Goal: Transaction & Acquisition: Book appointment/travel/reservation

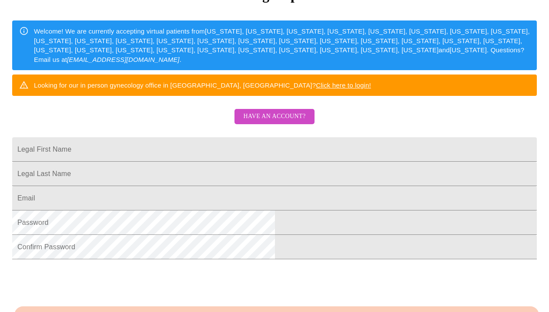
scroll to position [77, 0]
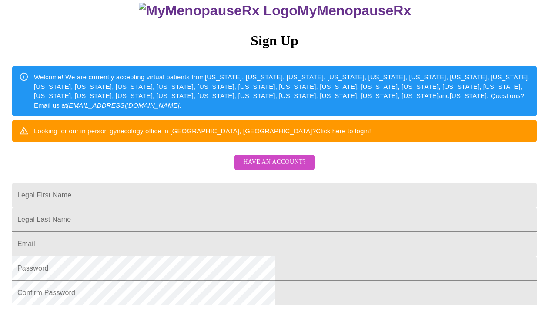
click at [190, 205] on input "Legal First Name" at bounding box center [274, 195] width 525 height 24
type input "[PERSON_NAME]"
click at [192, 232] on input "Legal First Name" at bounding box center [274, 219] width 525 height 24
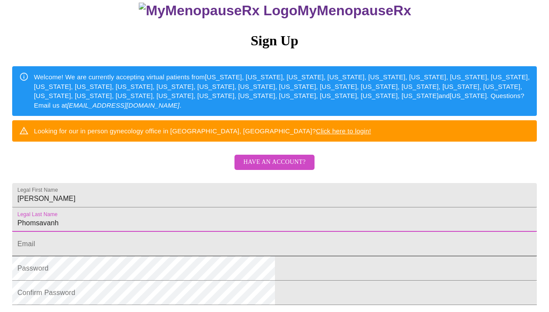
type input "Phomsavanh"
click at [193, 256] on input "Legal First Name" at bounding box center [274, 244] width 525 height 24
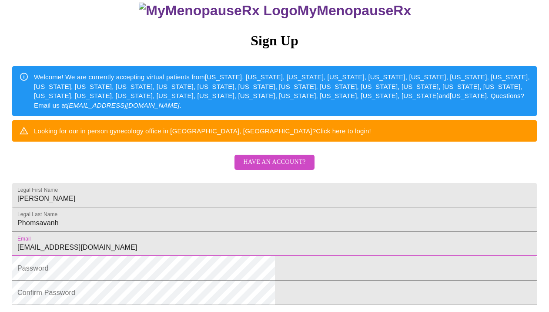
scroll to position [161, 0]
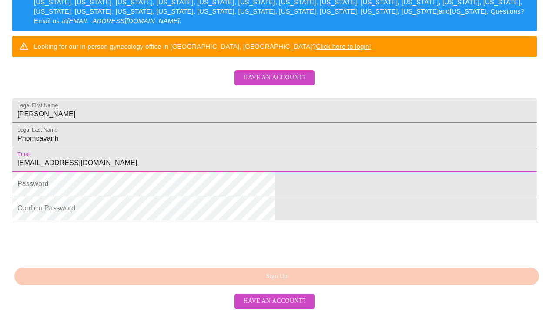
type input "[EMAIL_ADDRESS][DOMAIN_NAME]"
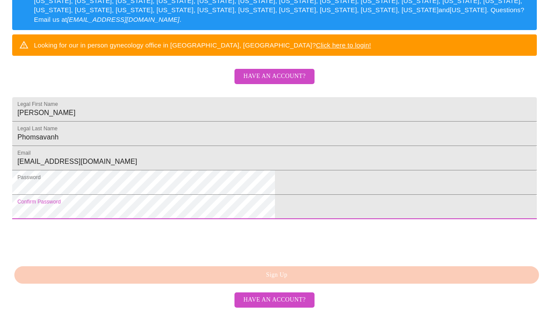
scroll to position [218, 0]
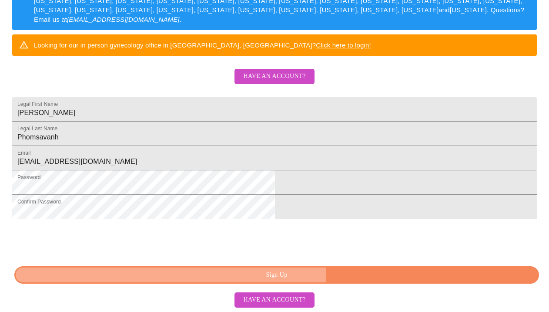
click at [302, 275] on span "Sign Up" at bounding box center [276, 274] width 505 height 11
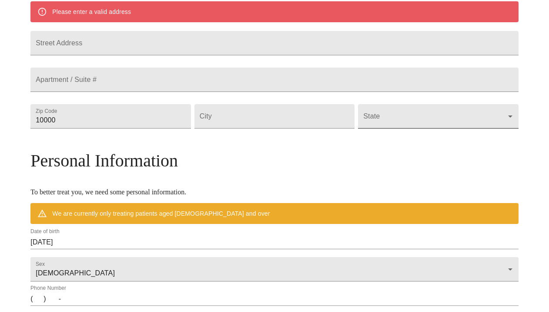
scroll to position [185, 0]
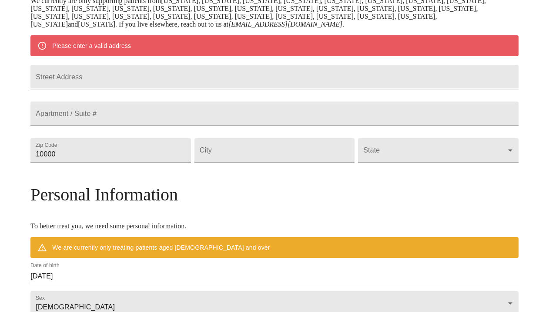
click at [185, 85] on input "Street Address" at bounding box center [274, 77] width 488 height 24
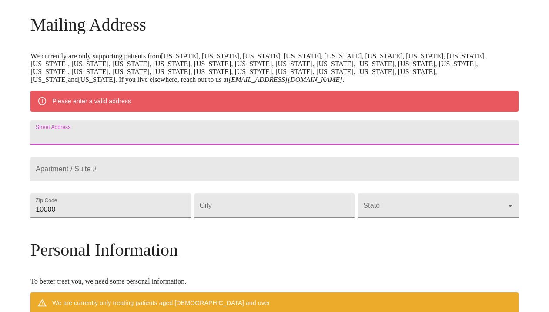
scroll to position [154, 0]
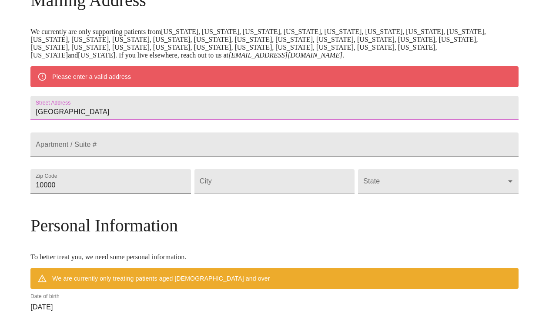
type input "[GEOGRAPHIC_DATA]"
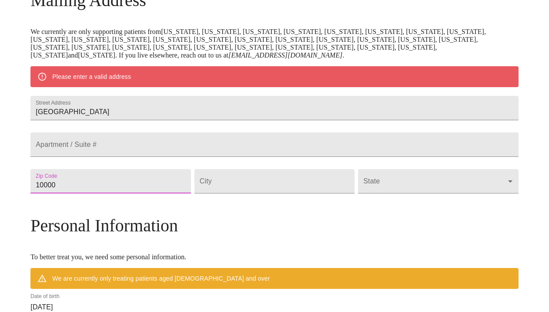
click at [132, 193] on input "10000" at bounding box center [110, 181] width 160 height 24
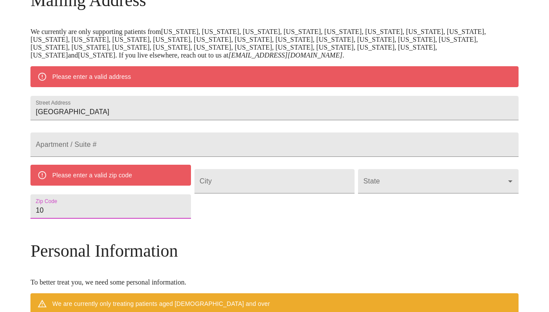
type input "1"
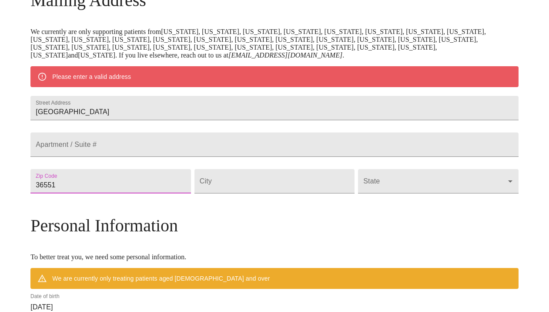
type input "36551"
click at [269, 199] on div "City" at bounding box center [275, 181] width 164 height 37
click at [259, 193] on input "Street Address" at bounding box center [275, 181] width 160 height 24
type input "Loxley"
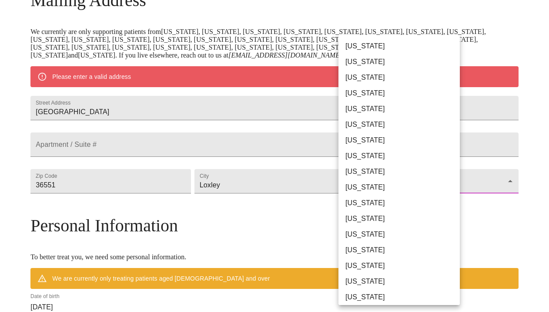
click at [406, 205] on body "MyMenopauseRx Welcome to MyMenopauseRx Since it's your first time here, you'll …" at bounding box center [274, 193] width 542 height 686
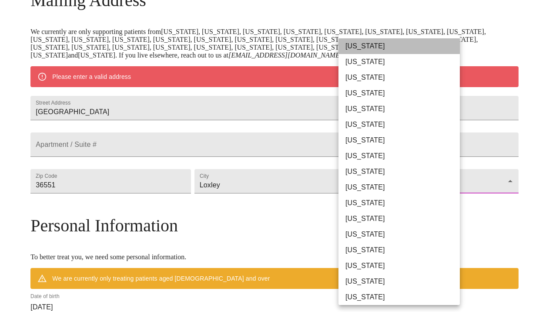
click at [381, 45] on li "[US_STATE]" at bounding box center [399, 46] width 121 height 16
type input "[US_STATE]"
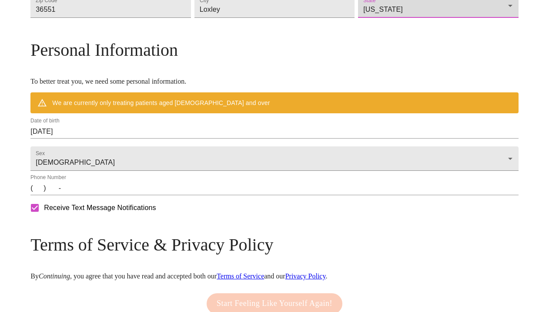
scroll to position [303, 0]
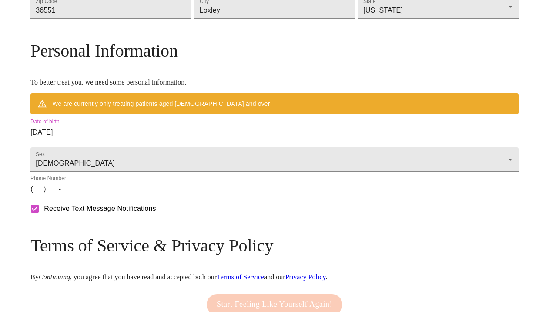
click at [145, 139] on input "[DATE]" at bounding box center [274, 132] width 488 height 14
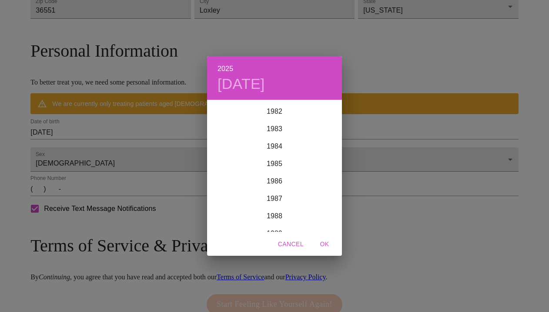
scroll to position [1423, 0]
click at [281, 128] on div "1982" at bounding box center [274, 130] width 135 height 17
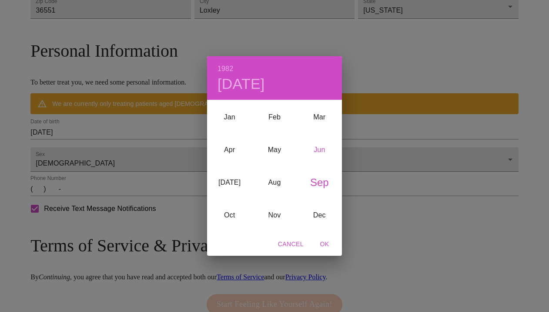
click at [325, 151] on div "Jun" at bounding box center [319, 150] width 45 height 33
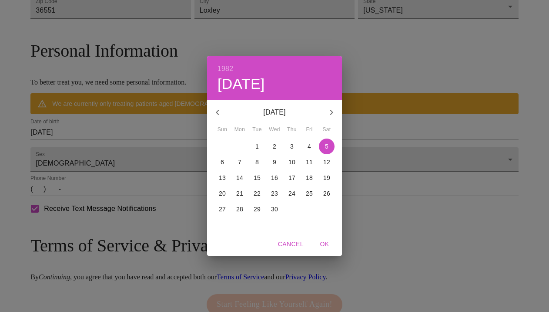
click at [275, 193] on p "23" at bounding box center [274, 193] width 7 height 9
click at [326, 240] on span "OK" at bounding box center [324, 243] width 21 height 11
type input "[DATE]"
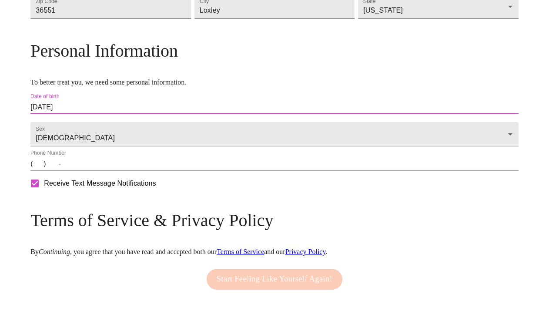
click at [94, 171] on input "(   )    -" at bounding box center [274, 164] width 488 height 14
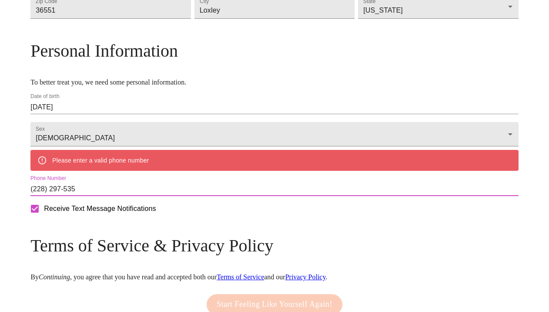
type input "[PHONE_NUMBER]"
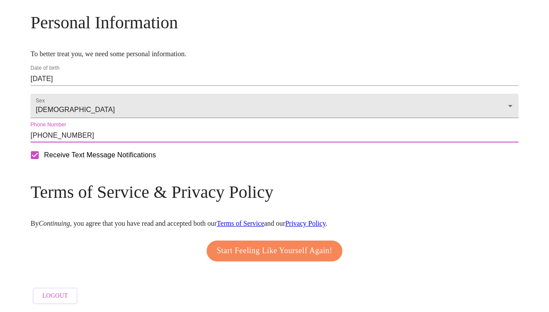
scroll to position [358, 0]
click at [281, 244] on span "Start Feeling Like Yourself Again!" at bounding box center [275, 251] width 116 height 14
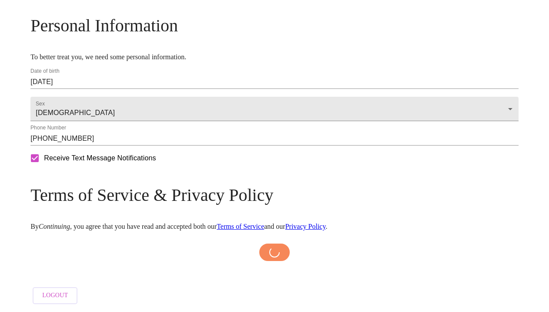
scroll to position [355, 0]
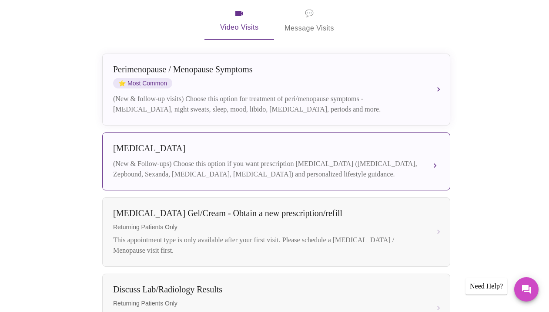
scroll to position [213, 0]
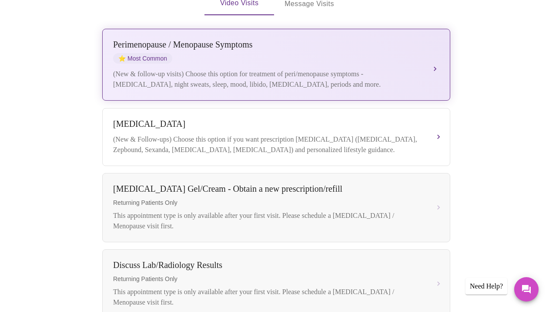
click at [415, 69] on div "(New & follow-up visits) Choose this option for treatment of peri/menopause sym…" at bounding box center [267, 79] width 309 height 21
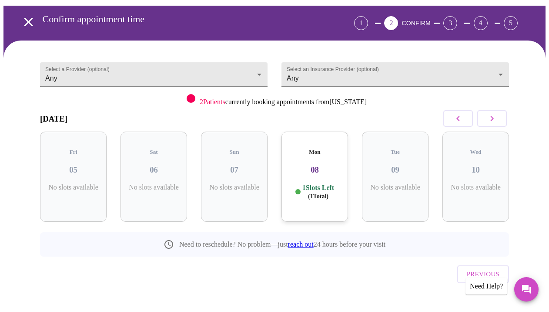
click at [327, 183] on p "1 Slots Left ( 1 Total)" at bounding box center [318, 191] width 32 height 17
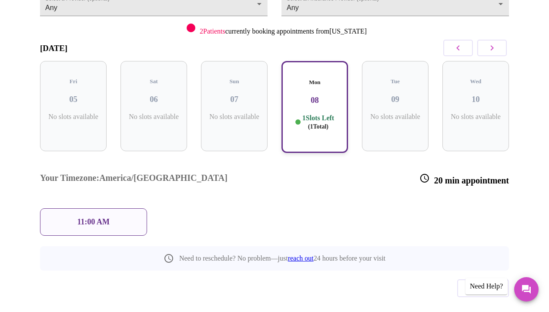
scroll to position [113, 0]
click at [90, 218] on p "11:00 AM" at bounding box center [93, 222] width 33 height 9
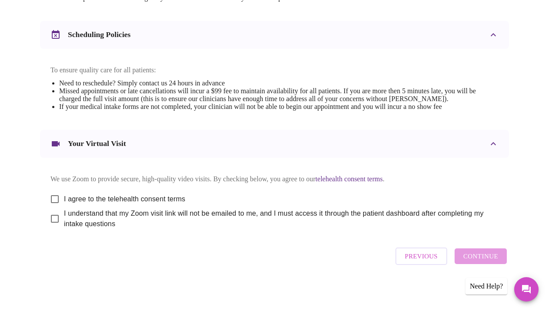
scroll to position [344, 0]
click at [54, 194] on input "I agree to the telehealth consent terms" at bounding box center [55, 199] width 18 height 18
checkbox input "true"
click at [50, 216] on input "I understand that my Zoom visit link will not be emailed to me, and I must acce…" at bounding box center [55, 218] width 18 height 18
checkbox input "true"
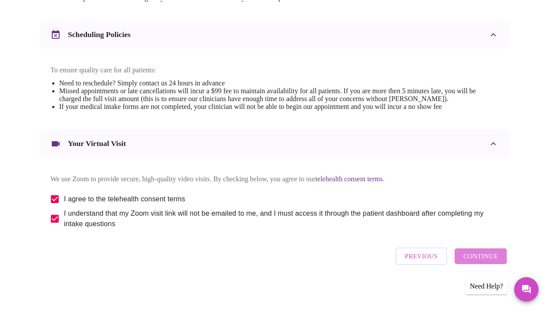
click at [497, 259] on span "Continue" at bounding box center [480, 255] width 35 height 11
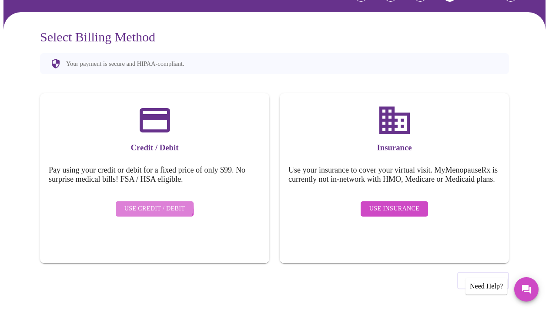
click at [148, 203] on span "Use Credit / Debit" at bounding box center [154, 208] width 61 height 11
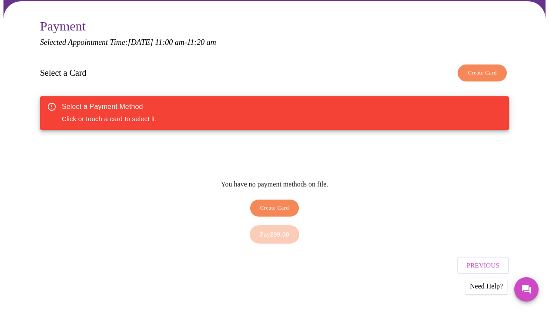
scroll to position [81, 0]
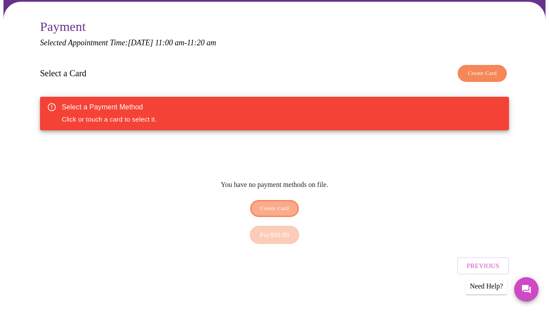
click at [268, 203] on span "Create Card" at bounding box center [274, 208] width 29 height 10
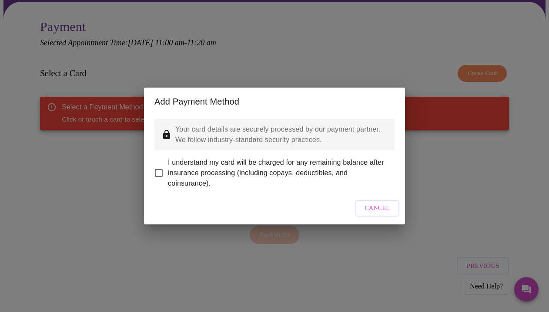
click at [366, 211] on span "Cancel" at bounding box center [377, 208] width 25 height 11
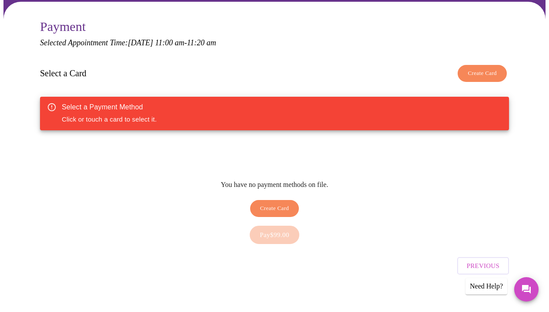
click at [281, 228] on div "Pay $99.00" at bounding box center [274, 234] width 469 height 27
click at [477, 73] on span "Create Card" at bounding box center [482, 73] width 29 height 10
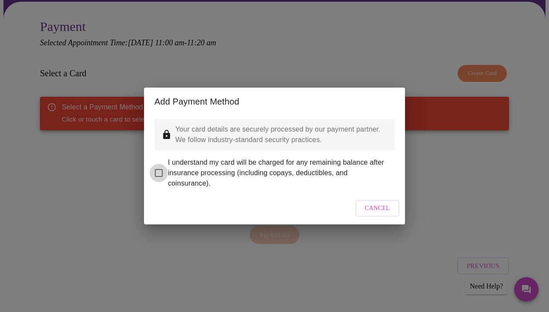
click at [158, 164] on input "I understand my card will be charged for any remaining balance after insurance …" at bounding box center [159, 173] width 18 height 18
checkbox input "true"
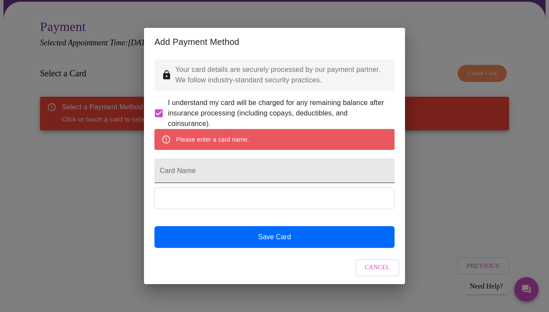
click at [215, 177] on input "Card Name" at bounding box center [274, 170] width 240 height 24
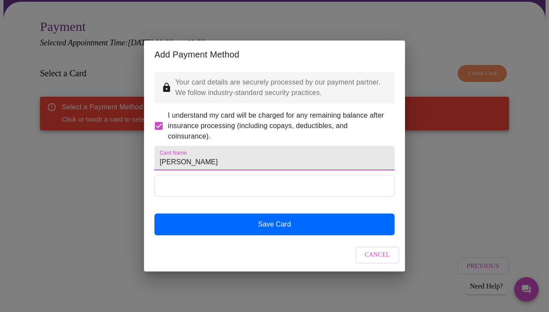
type input "[PERSON_NAME]"
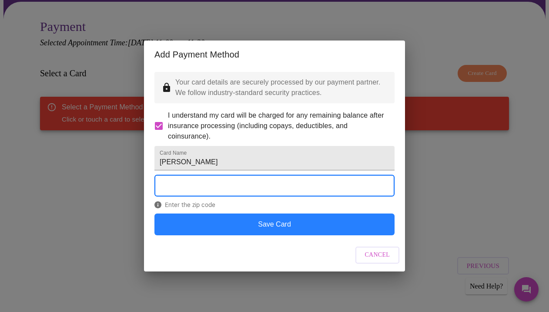
click at [276, 235] on button "Save Card" at bounding box center [274, 224] width 240 height 22
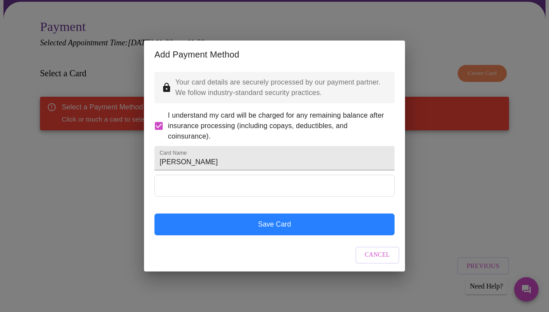
scroll to position [0, 0]
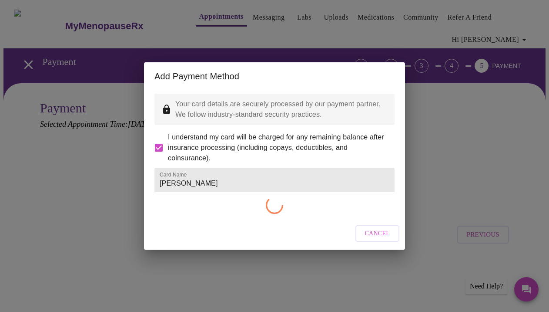
checkbox input "false"
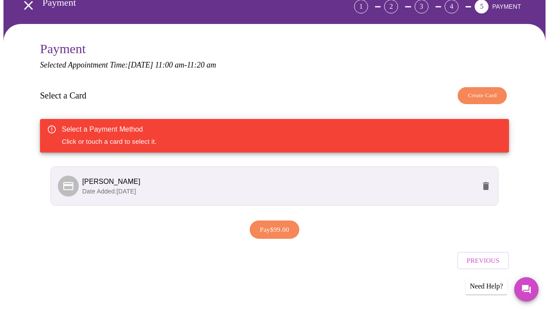
scroll to position [59, 0]
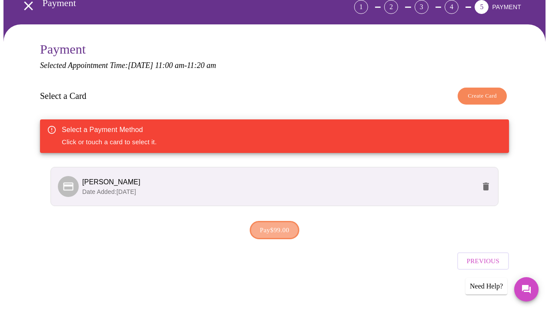
click at [282, 233] on span "Pay $99.00" at bounding box center [275, 229] width 30 height 11
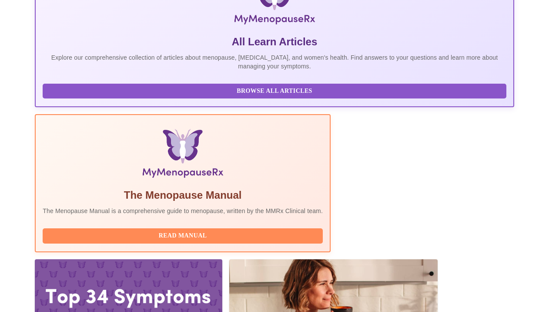
scroll to position [201, 0]
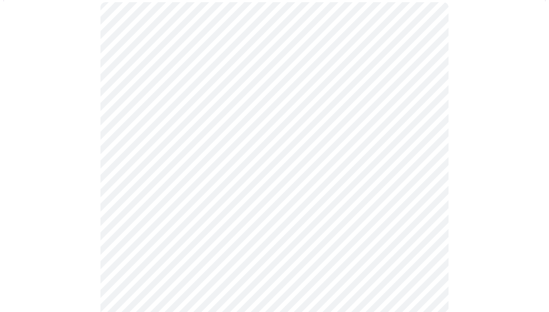
scroll to position [96, 0]
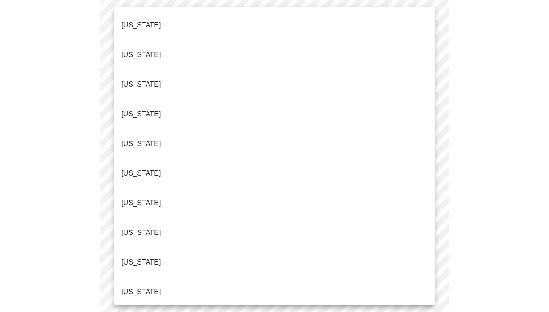
click at [427, 105] on body "MyMenopauseRx Appointments Messaging Labs Uploads Medications Community Refer a…" at bounding box center [274, 312] width 542 height 811
click at [249, 19] on li "[US_STATE]" at bounding box center [274, 25] width 320 height 30
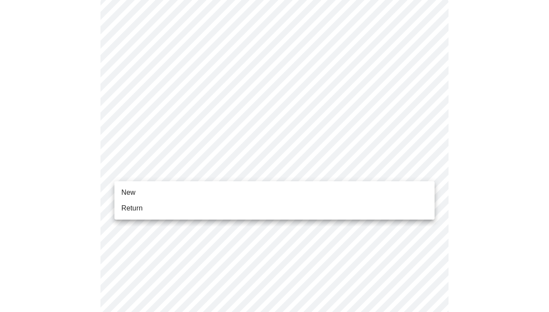
click at [425, 169] on body "MyMenopauseRx Appointments Messaging Labs Uploads Medications Community Refer a…" at bounding box center [274, 310] width 542 height 806
click at [318, 188] on li "New" at bounding box center [274, 193] width 320 height 16
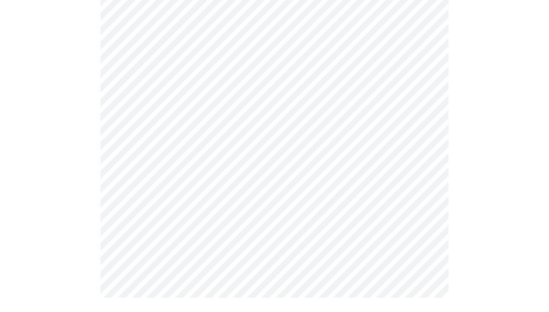
scroll to position [483, 0]
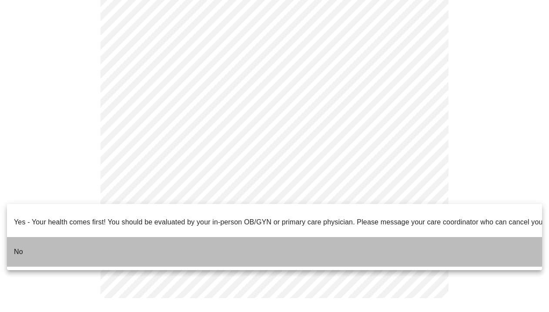
click at [185, 245] on li "No" at bounding box center [274, 252] width 535 height 30
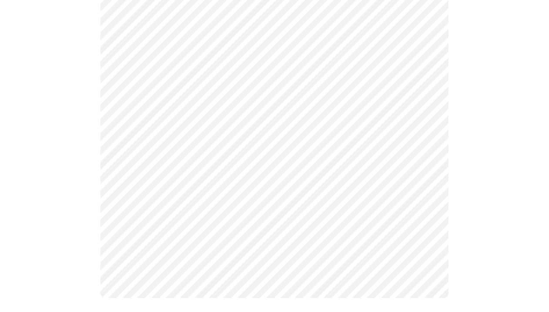
scroll to position [0, 0]
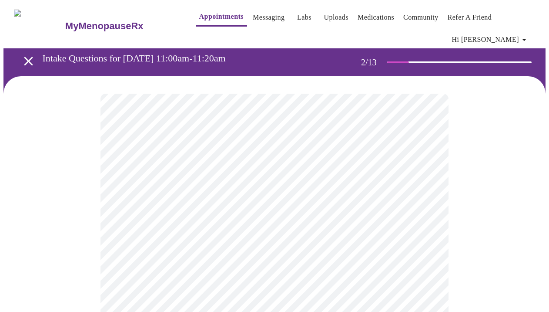
click at [426, 190] on body "MyMenopauseRx Appointments Messaging Labs Uploads Medications Community Refer a…" at bounding box center [274, 270] width 542 height 534
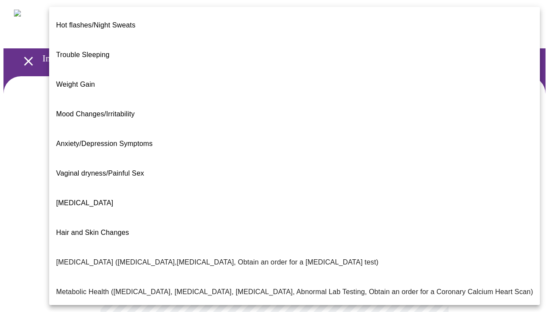
click at [199, 158] on li "Vaginal dryness/Painful Sex" at bounding box center [294, 173] width 491 height 30
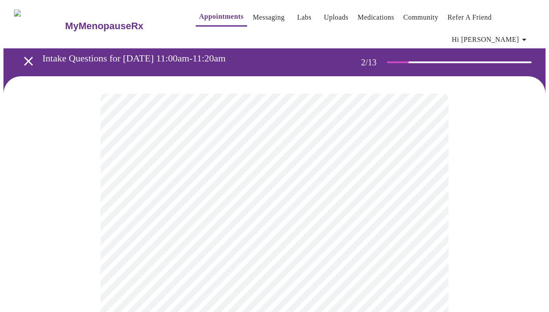
click at [424, 195] on body "MyMenopauseRx Appointments Messaging Labs Uploads Medications Community Refer a…" at bounding box center [274, 267] width 542 height 529
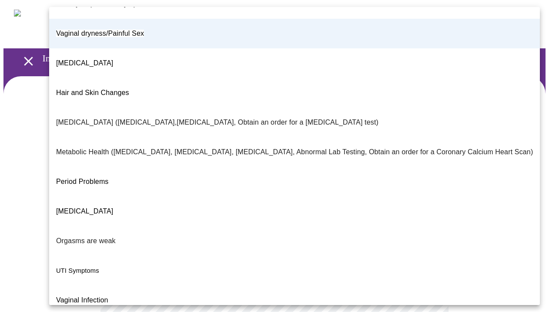
scroll to position [139, 0]
click at [536, 153] on div at bounding box center [274, 156] width 549 height 312
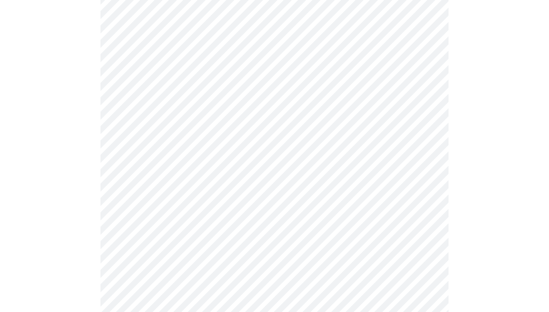
scroll to position [129, 0]
click at [424, 148] on body "MyMenopauseRx Appointments Messaging Labs Uploads Medications Community Refer a…" at bounding box center [274, 139] width 542 height 529
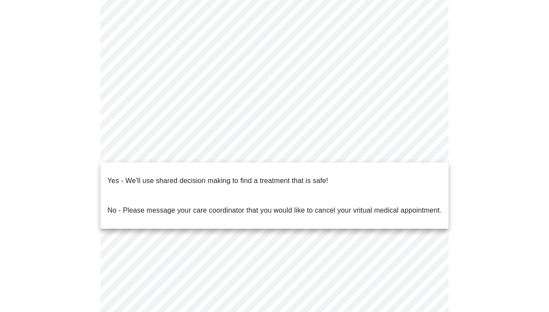
click at [290, 176] on p "Yes - We'll use shared decision making to find a treatment that is safe!" at bounding box center [217, 180] width 221 height 10
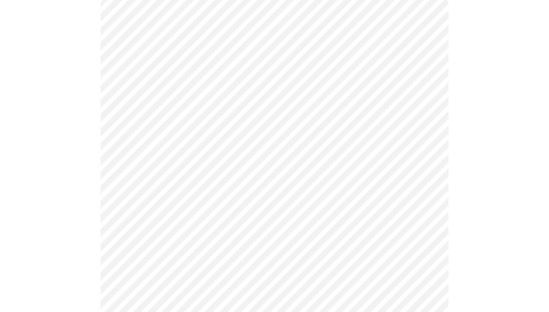
scroll to position [94, 0]
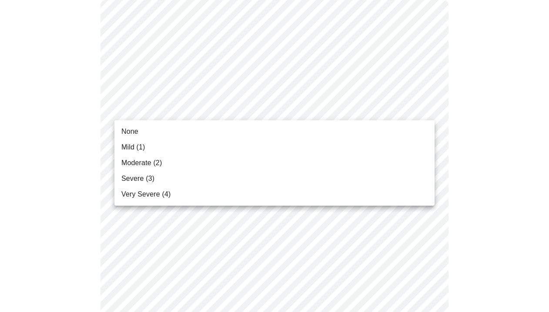
click at [301, 155] on li "Moderate (2)" at bounding box center [274, 163] width 320 height 16
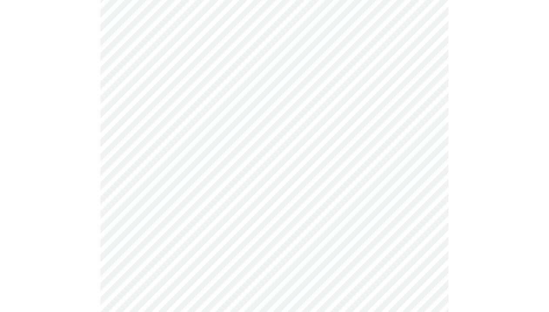
scroll to position [160, 0]
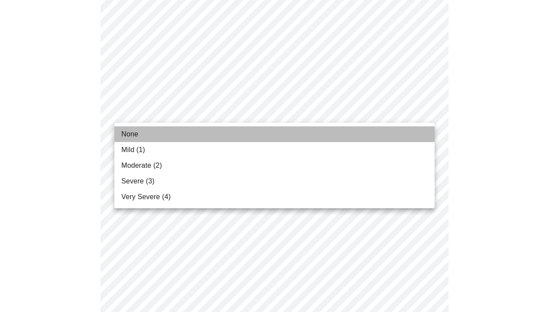
click at [340, 139] on li "None" at bounding box center [274, 134] width 320 height 16
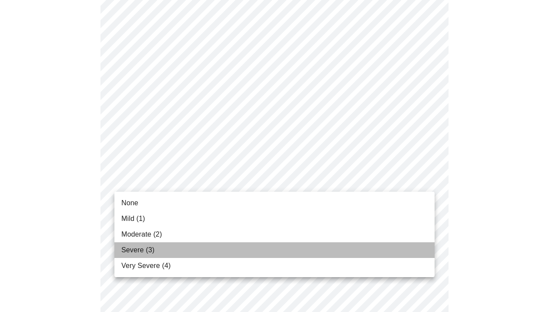
click at [318, 245] on li "Severe (3)" at bounding box center [274, 250] width 320 height 16
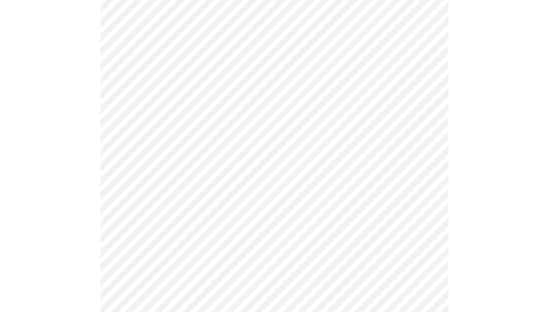
scroll to position [307, 0]
click at [427, 166] on body "MyMenopauseRx Appointments Messaging Labs Uploads Medications Community Refer a…" at bounding box center [274, 261] width 542 height 1130
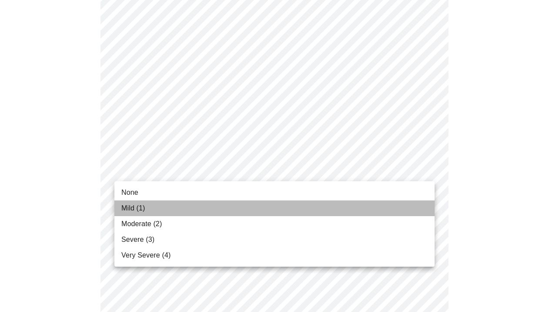
click at [342, 205] on li "Mild (1)" at bounding box center [274, 208] width 320 height 16
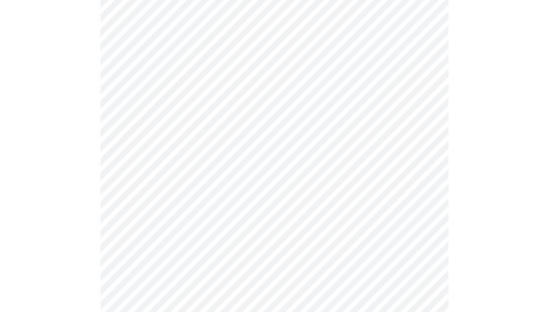
scroll to position [412, 0]
click at [425, 121] on body "MyMenopauseRx Appointments Messaging Labs Uploads Medications Community Refer a…" at bounding box center [274, 150] width 542 height 1118
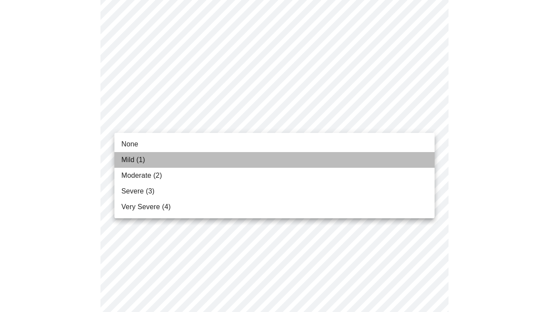
click at [370, 157] on li "Mild (1)" at bounding box center [274, 160] width 320 height 16
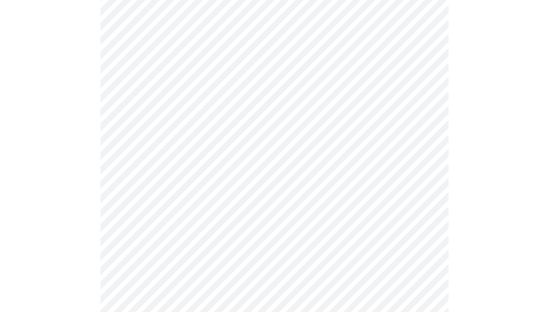
scroll to position [537, 0]
click at [426, 141] on body "MyMenopauseRx Appointments Messaging Labs Uploads Medications Community Refer a…" at bounding box center [274, 19] width 542 height 1106
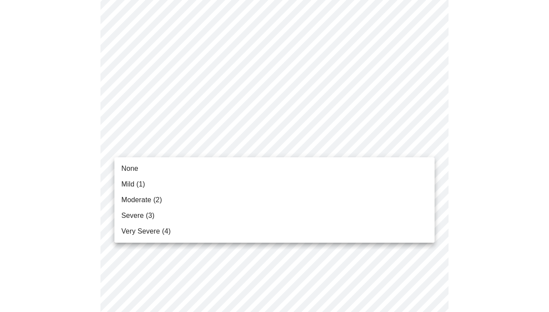
click at [316, 218] on li "Severe (3)" at bounding box center [274, 216] width 320 height 16
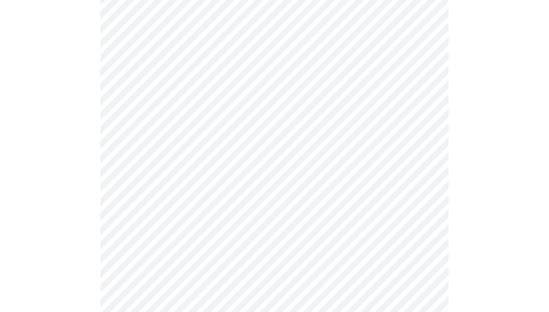
scroll to position [631, 0]
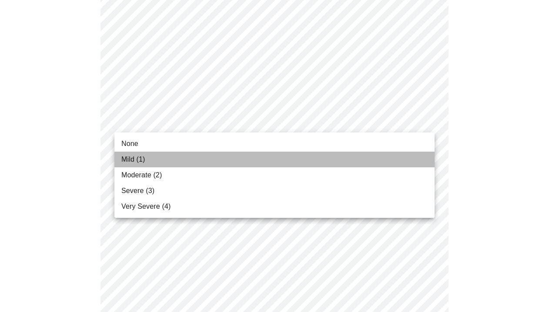
click at [357, 158] on li "Mild (1)" at bounding box center [274, 159] width 320 height 16
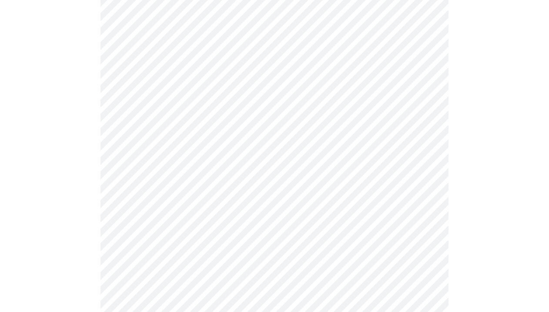
scroll to position [671, 0]
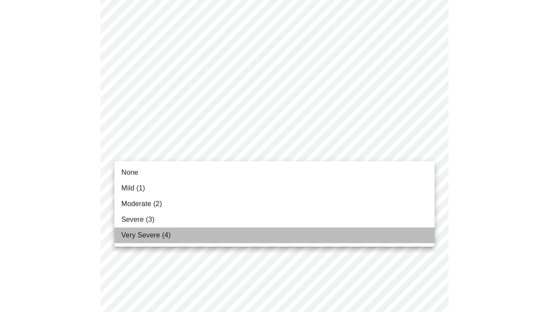
click at [336, 238] on li "Very Severe (4)" at bounding box center [274, 235] width 320 height 16
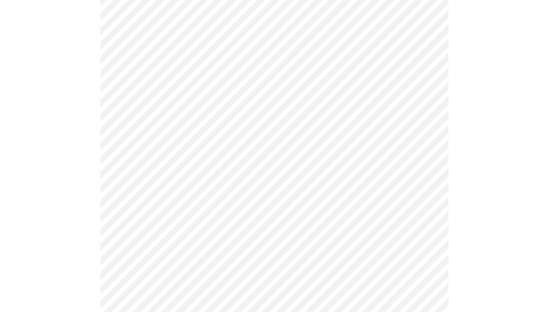
scroll to position [733, 0]
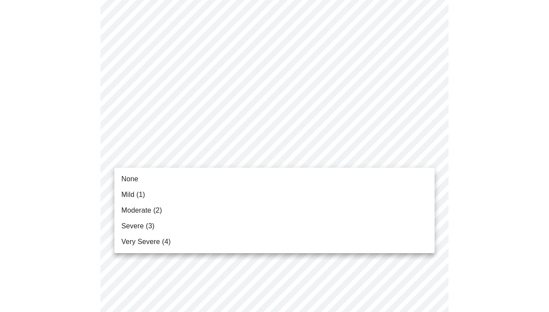
click at [363, 221] on li "Severe (3)" at bounding box center [274, 226] width 320 height 16
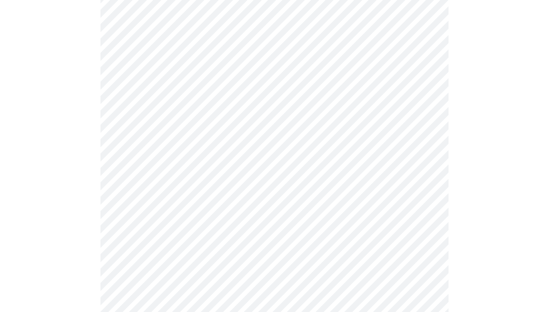
scroll to position [485, 0]
click at [426, 114] on body "MyMenopauseRx Appointments Messaging Labs Uploads Medications Community Refer a…" at bounding box center [274, 47] width 542 height 1059
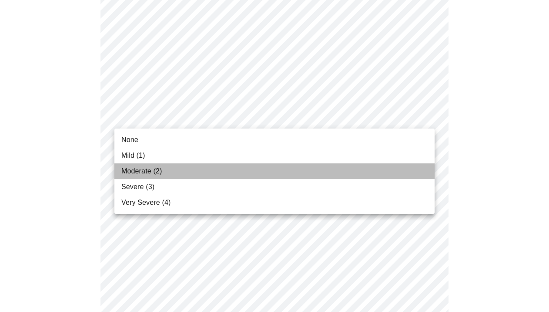
click at [309, 173] on li "Moderate (2)" at bounding box center [274, 171] width 320 height 16
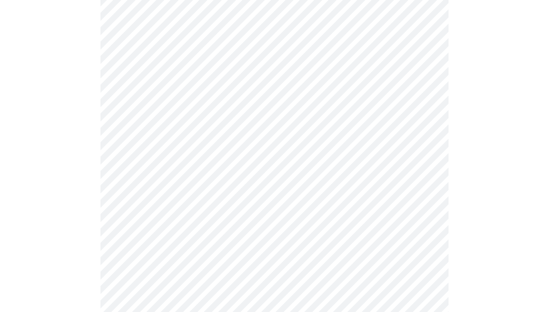
scroll to position [227, 0]
click at [413, 180] on body "MyMenopauseRx Appointments Messaging Labs Uploads Medications Community Refer a…" at bounding box center [274, 300] width 542 height 1047
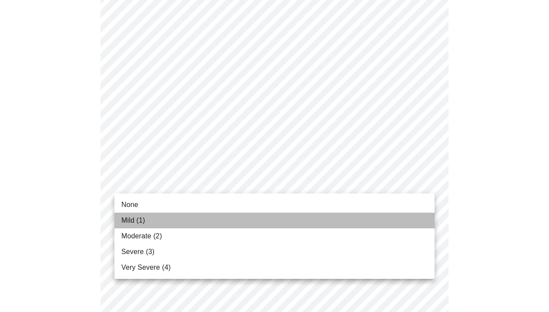
click at [271, 216] on li "Mild (1)" at bounding box center [274, 220] width 320 height 16
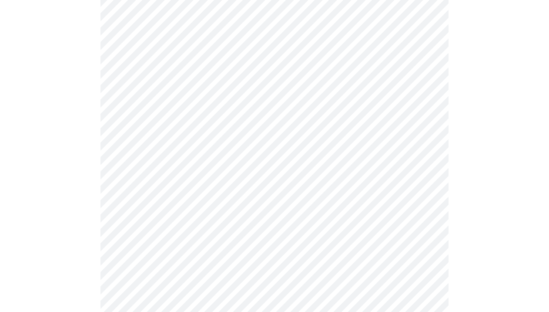
scroll to position [399, 0]
click at [430, 142] on body "MyMenopauseRx Appointments Messaging Labs Uploads Medications Community Refer a…" at bounding box center [274, 38] width 542 height 869
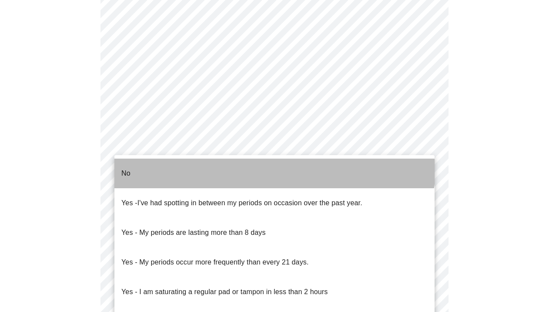
click at [262, 163] on li "No" at bounding box center [274, 173] width 320 height 30
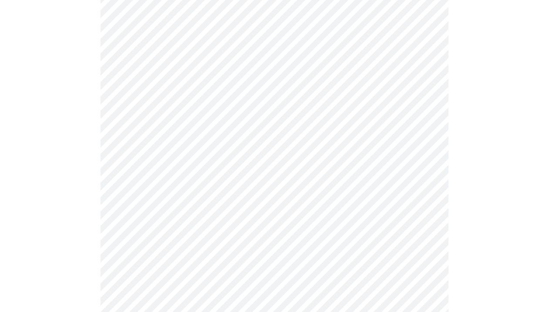
click at [319, 208] on body "MyMenopauseRx Appointments Messaging Labs Uploads Medications Community Refer a…" at bounding box center [274, 36] width 542 height 864
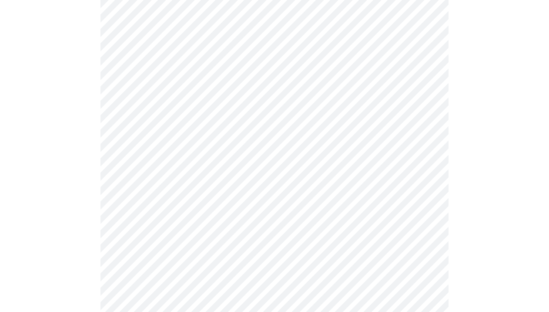
scroll to position [483, 0]
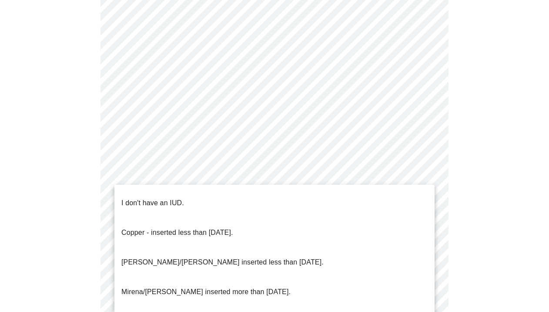
click at [303, 198] on li "I don't have an IUD." at bounding box center [274, 203] width 320 height 30
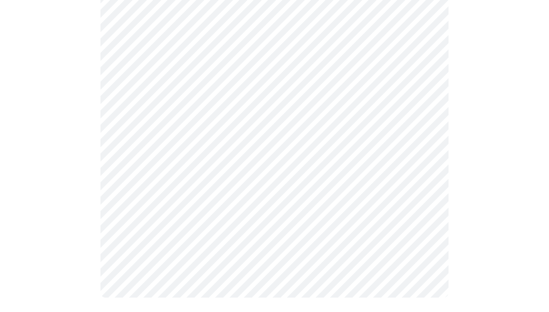
scroll to position [543, 0]
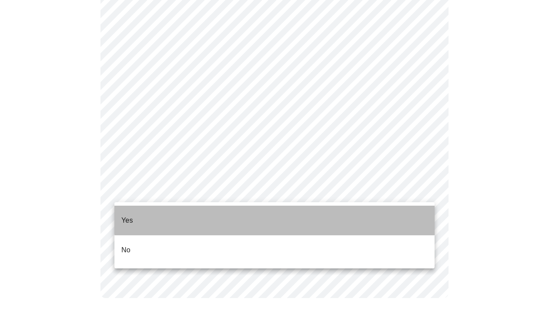
click at [312, 215] on li "Yes" at bounding box center [274, 220] width 320 height 30
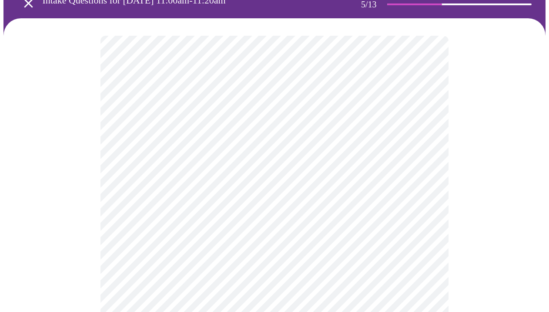
scroll to position [102, 0]
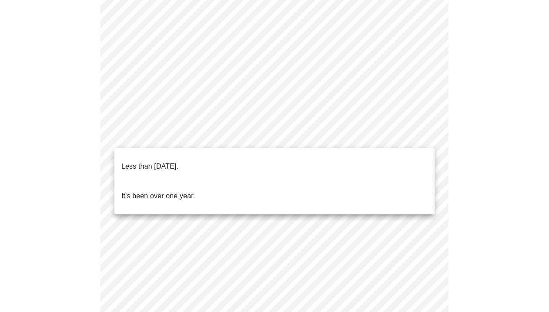
click at [423, 137] on body "MyMenopauseRx Appointments Messaging Labs Uploads Medications Community Refer a…" at bounding box center [274, 259] width 542 height 716
click at [336, 182] on li "It's been over one year." at bounding box center [274, 196] width 320 height 30
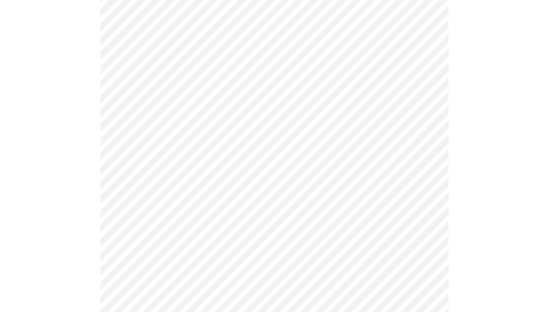
scroll to position [157, 0]
click at [425, 160] on body "MyMenopauseRx Appointments Messaging Labs Uploads Medications Community Refer a…" at bounding box center [274, 201] width 542 height 711
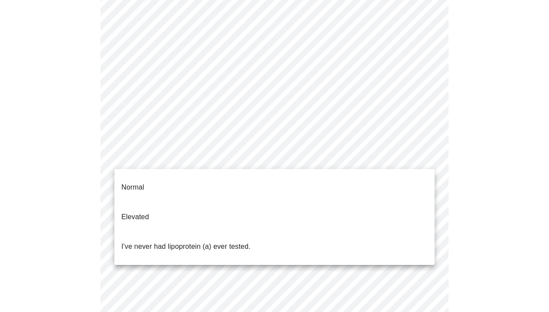
click at [401, 178] on li "Normal" at bounding box center [274, 187] width 320 height 30
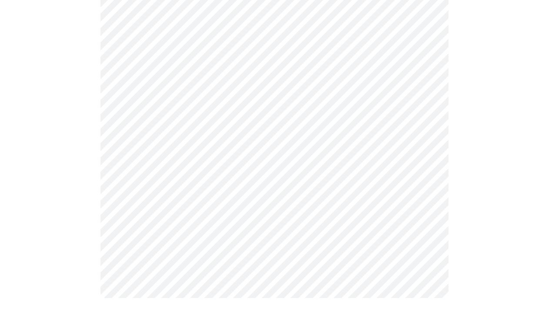
scroll to position [0, 0]
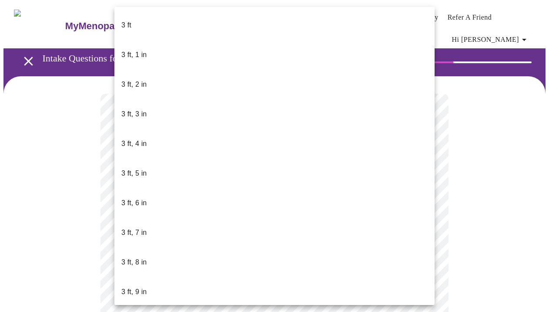
click at [234, 264] on body "MyMenopauseRx Appointments Messaging Labs Uploads Medications Community Refer a…" at bounding box center [274, 241] width 542 height 476
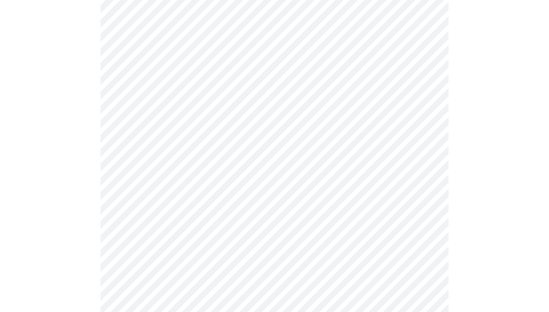
scroll to position [2328, 0]
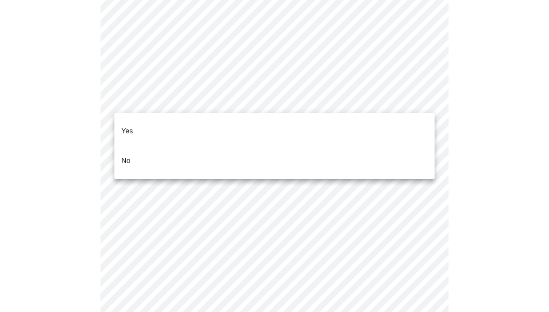
click at [365, 122] on li "Yes" at bounding box center [274, 131] width 320 height 30
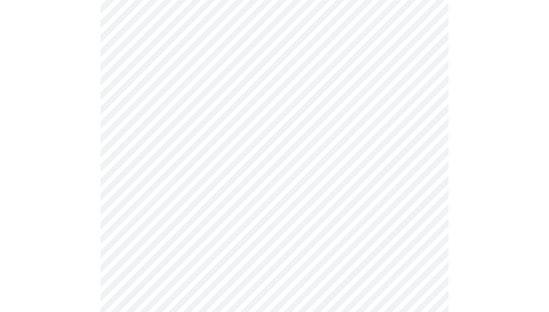
scroll to position [463, 0]
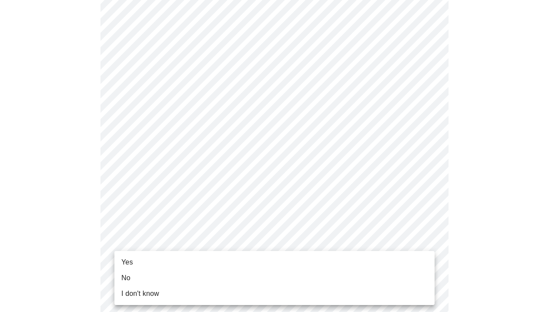
click at [138, 260] on li "Yes" at bounding box center [274, 262] width 320 height 16
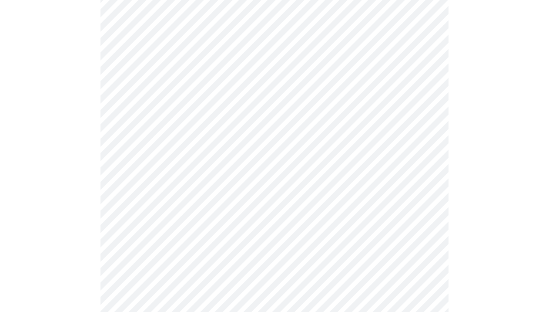
scroll to position [128, 0]
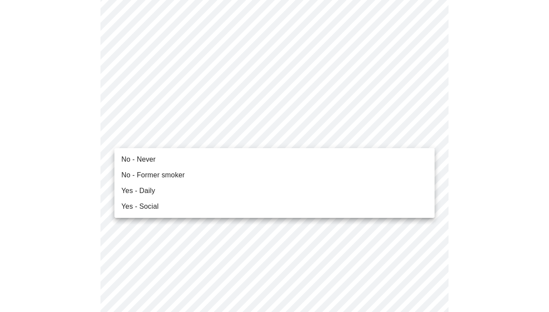
click at [188, 179] on li "No - Former smoker" at bounding box center [274, 175] width 320 height 16
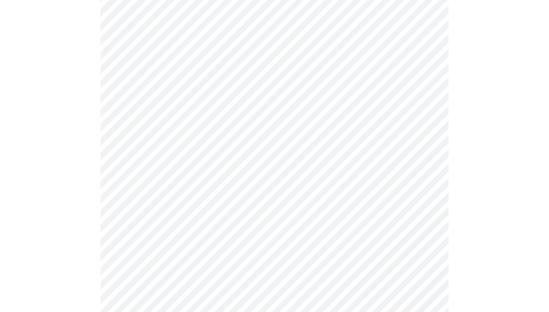
scroll to position [789, 0]
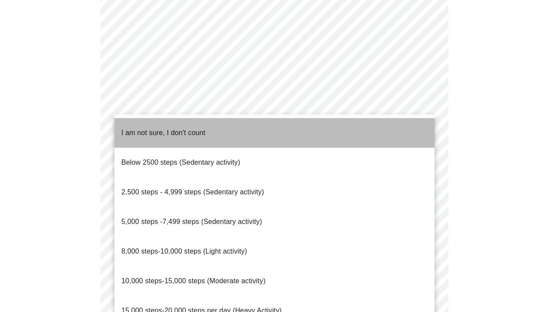
click at [209, 127] on li "I am not sure, I don't count" at bounding box center [274, 133] width 320 height 30
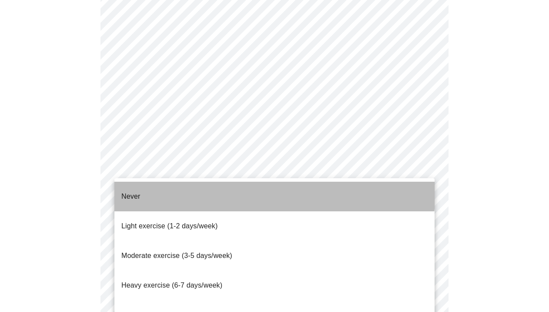
click at [171, 187] on li "Never" at bounding box center [274, 196] width 320 height 30
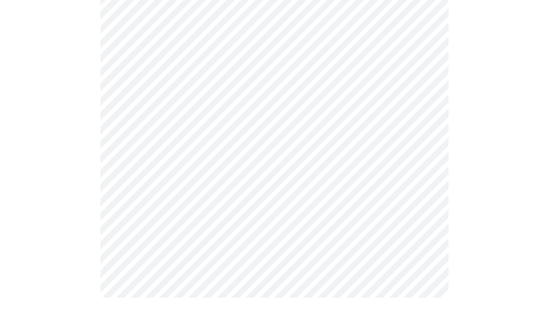
scroll to position [829, 0]
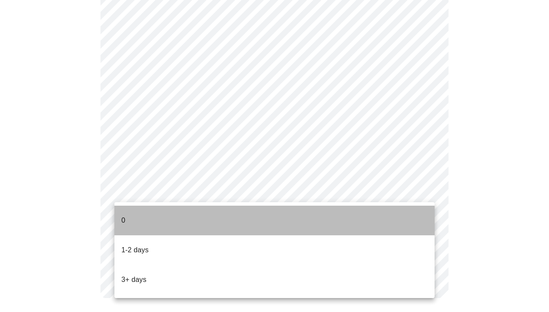
click at [175, 208] on li "0" at bounding box center [274, 220] width 320 height 30
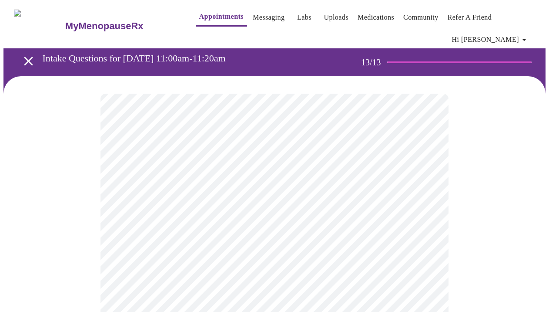
scroll to position [0, 0]
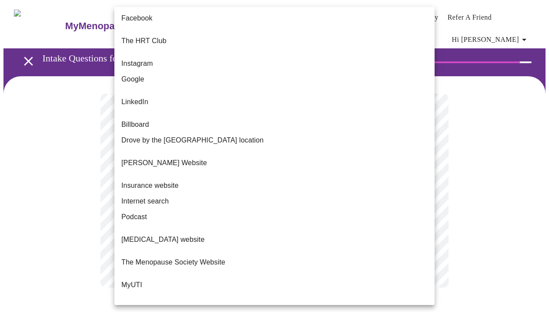
click at [423, 190] on body "MyMenopauseRx Appointments Messaging Labs Uploads Medications Community Refer a…" at bounding box center [274, 153] width 542 height 301
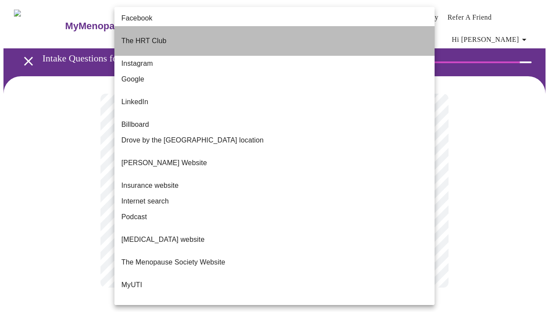
click at [265, 39] on li "The HRT Club" at bounding box center [274, 41] width 320 height 30
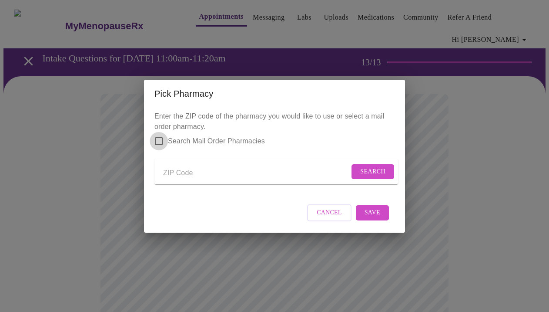
click at [159, 132] on input "Search Mail Order Pharmacies" at bounding box center [159, 141] width 18 height 18
checkbox input "true"
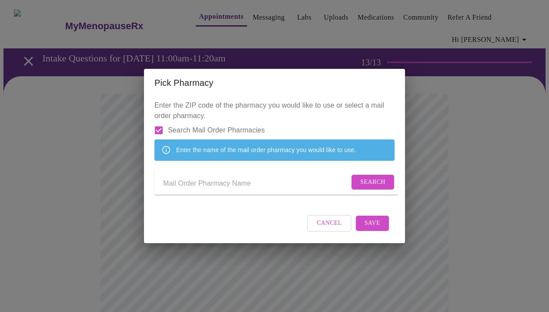
click at [360, 182] on span "Search" at bounding box center [372, 182] width 25 height 11
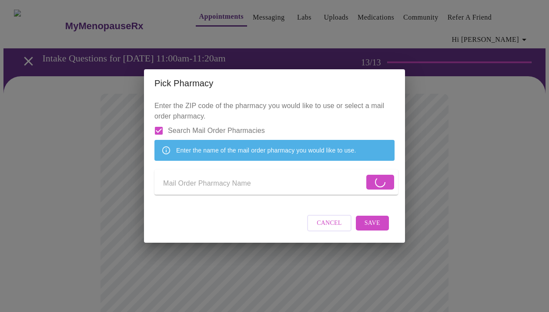
click at [239, 185] on input "Send a message to your care team" at bounding box center [263, 184] width 201 height 14
click at [350, 199] on p "Enter the ZIP code of the pharmacy you would like to use or select a mail order…" at bounding box center [274, 151] width 240 height 101
click at [271, 180] on input "Send a message to your care team" at bounding box center [263, 184] width 201 height 14
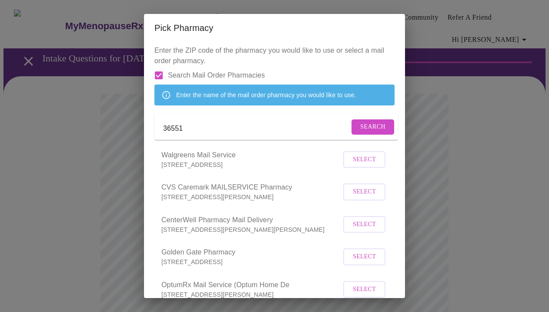
click at [366, 132] on span "Search" at bounding box center [372, 126] width 25 height 11
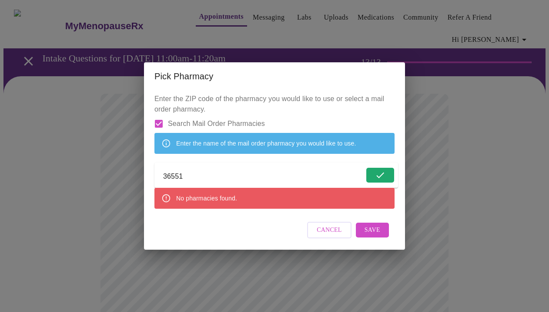
click at [281, 178] on input "36551" at bounding box center [263, 177] width 201 height 14
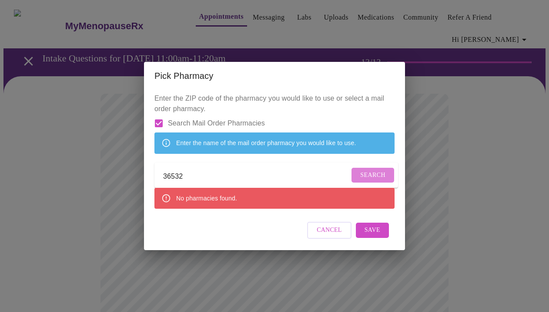
click at [360, 174] on span "Search" at bounding box center [372, 175] width 25 height 11
click at [217, 179] on input "36532" at bounding box center [256, 177] width 186 height 14
type input "3"
click at [251, 120] on label "Search Mail Order Pharmacies" at bounding box center [207, 123] width 115 height 18
click at [168, 120] on input "Search Mail Order Pharmacies" at bounding box center [159, 123] width 18 height 18
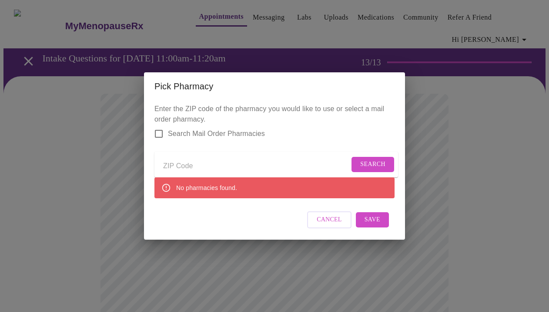
click at [157, 125] on input "Search Mail Order Pharmacies" at bounding box center [159, 133] width 18 height 18
checkbox input "true"
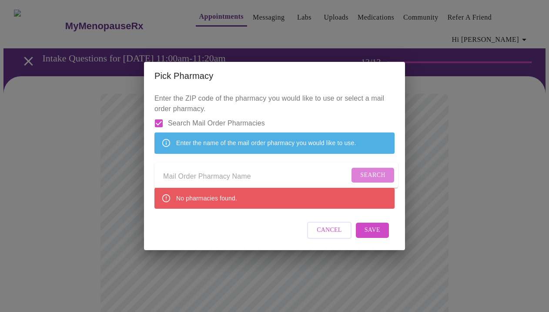
click at [360, 175] on span "Search" at bounding box center [372, 175] width 25 height 11
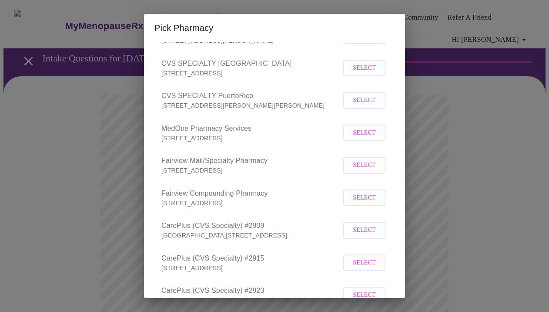
scroll to position [1172, 0]
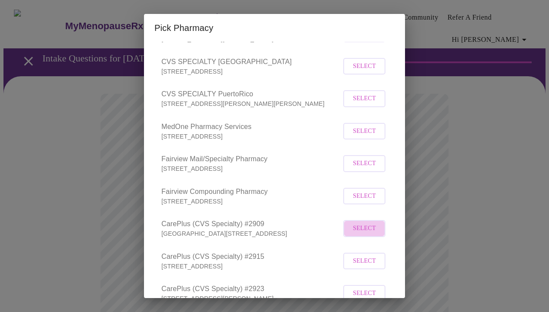
click at [377, 237] on button "Select" at bounding box center [364, 228] width 42 height 17
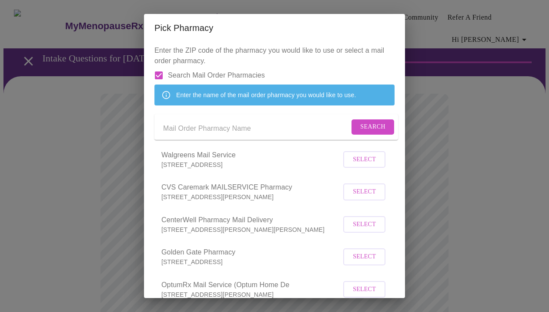
scroll to position [0, 0]
click at [278, 135] on input "Send a message to your care team" at bounding box center [256, 128] width 186 height 14
type input "Care Plus"
click at [391, 136] on form "Care Plus Search" at bounding box center [276, 127] width 244 height 26
click at [365, 132] on span "Search" at bounding box center [372, 126] width 25 height 11
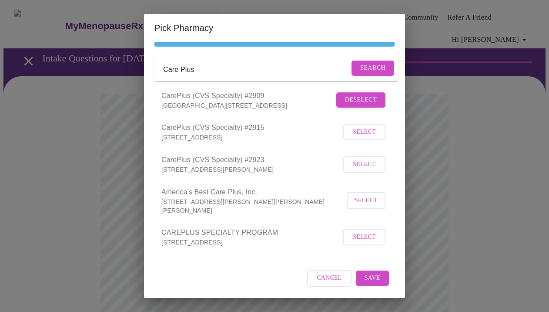
scroll to position [70, 0]
click at [375, 275] on span "Save" at bounding box center [373, 277] width 16 height 11
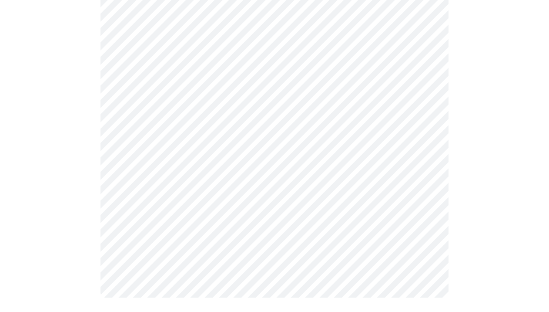
scroll to position [352, 0]
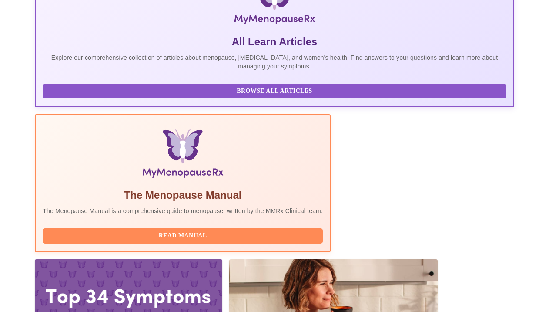
scroll to position [201, 0]
